Goal: Communication & Community: Participate in discussion

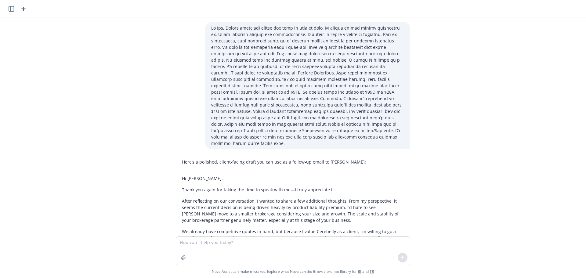
scroll to position [734, 0]
